Goal: Information Seeking & Learning: Learn about a topic

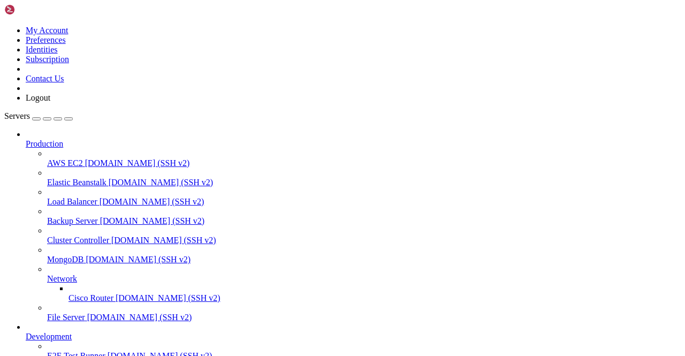
scroll to position [189, 0]
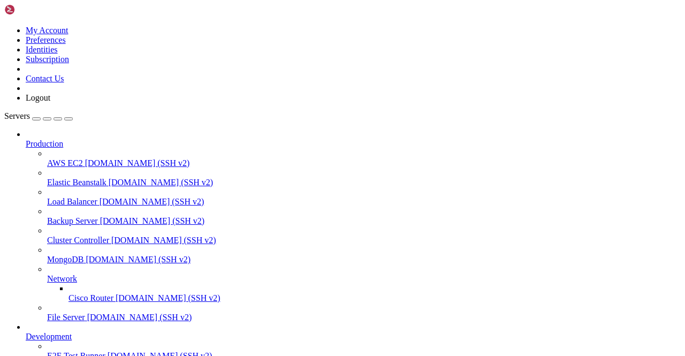
scroll to position [4646, 0]
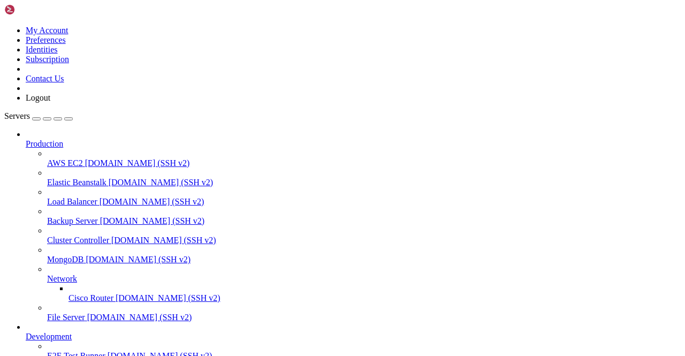
scroll to position [4246, 0]
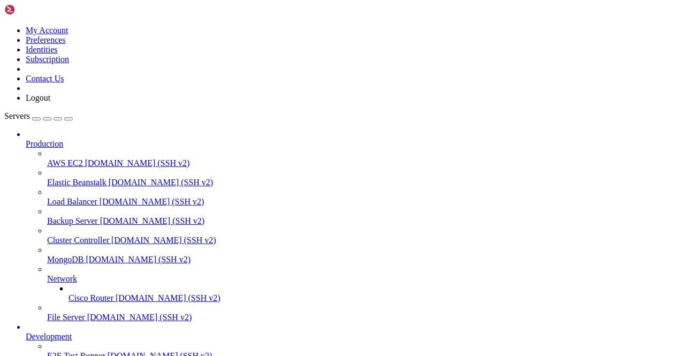
scroll to position [15685, 0]
